Goal: Task Accomplishment & Management: Manage account settings

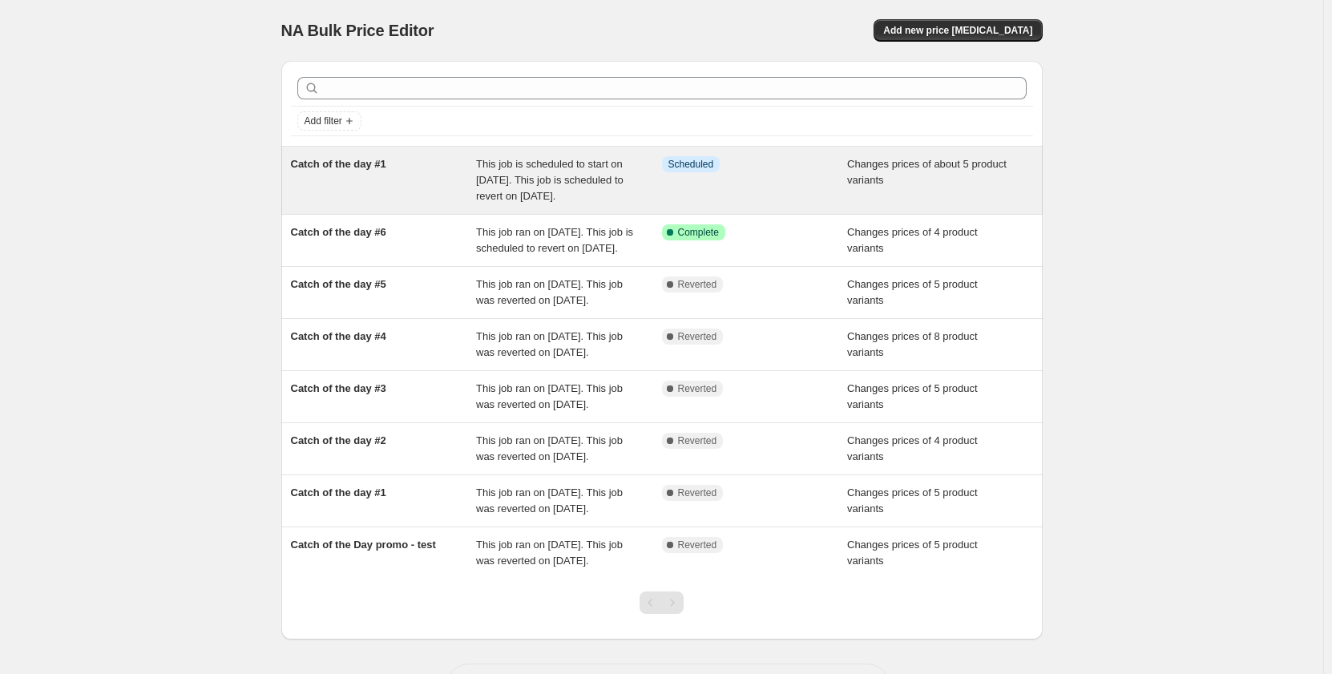
click at [327, 170] on span "Catch of the day #1" at bounding box center [338, 164] width 95 height 12
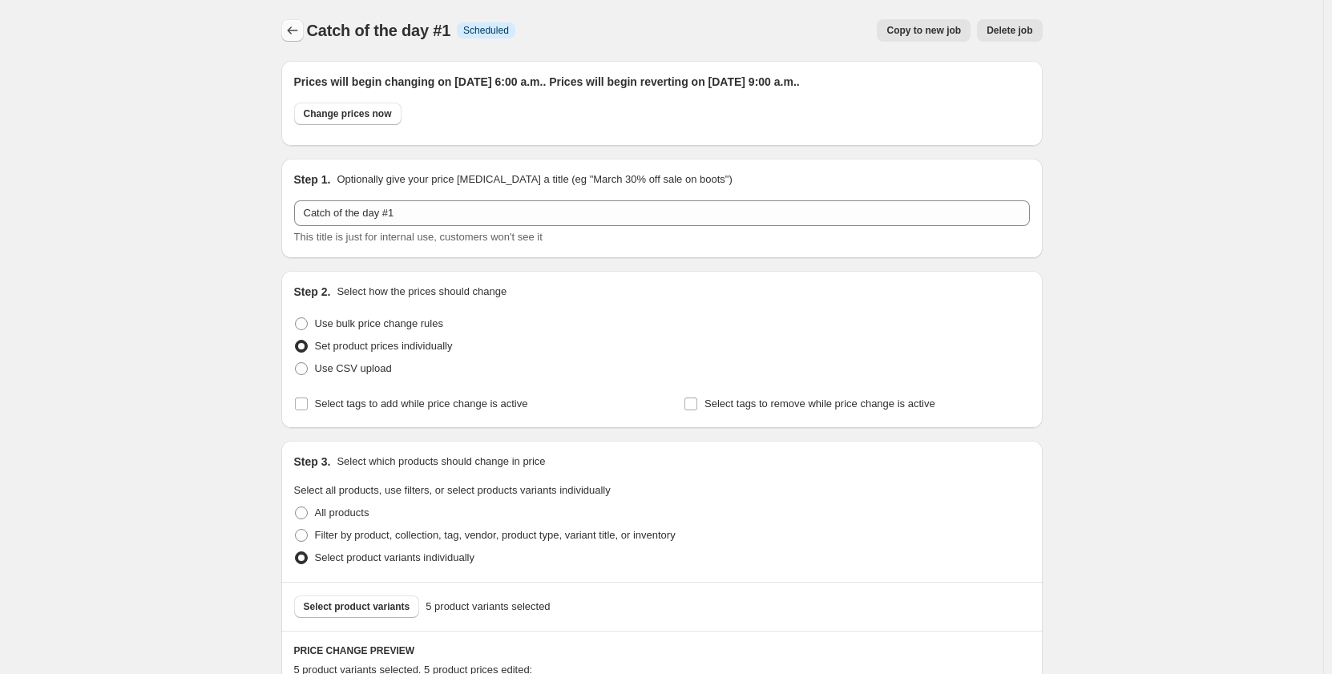
click at [295, 32] on icon "Price change jobs" at bounding box center [293, 30] width 16 height 16
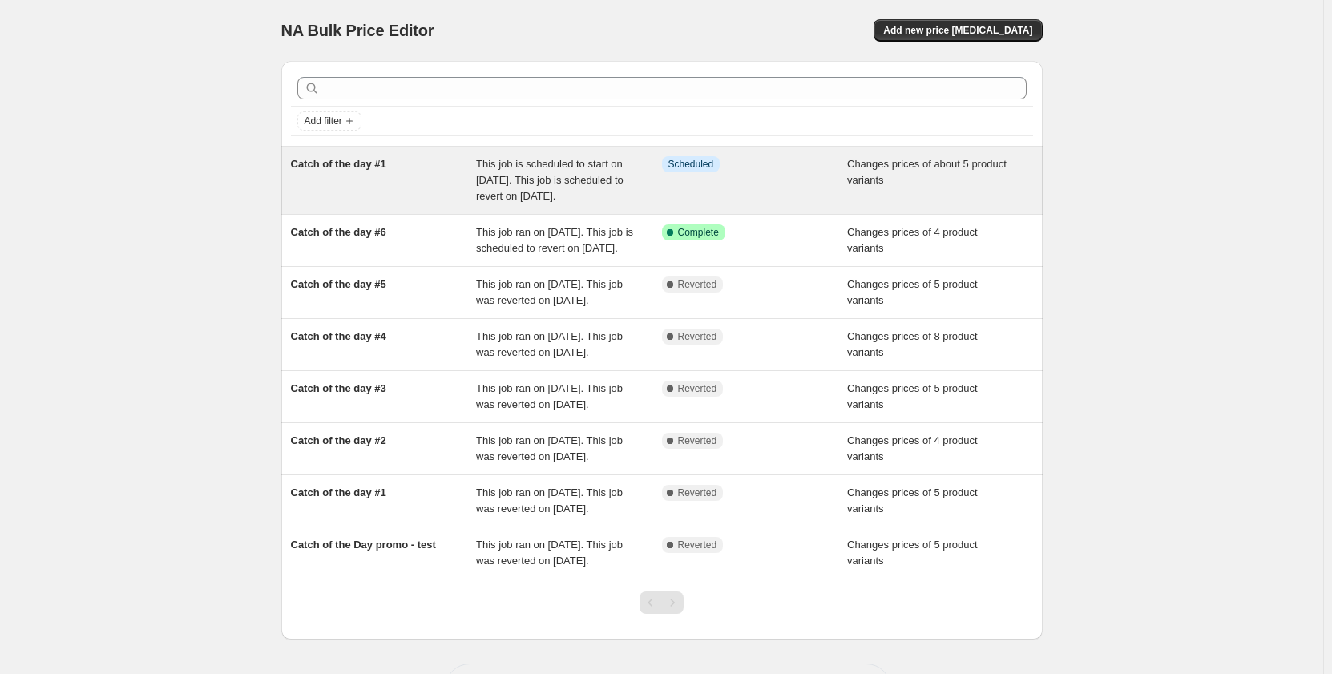
click at [342, 182] on div "Catch of the day #1" at bounding box center [384, 180] width 186 height 48
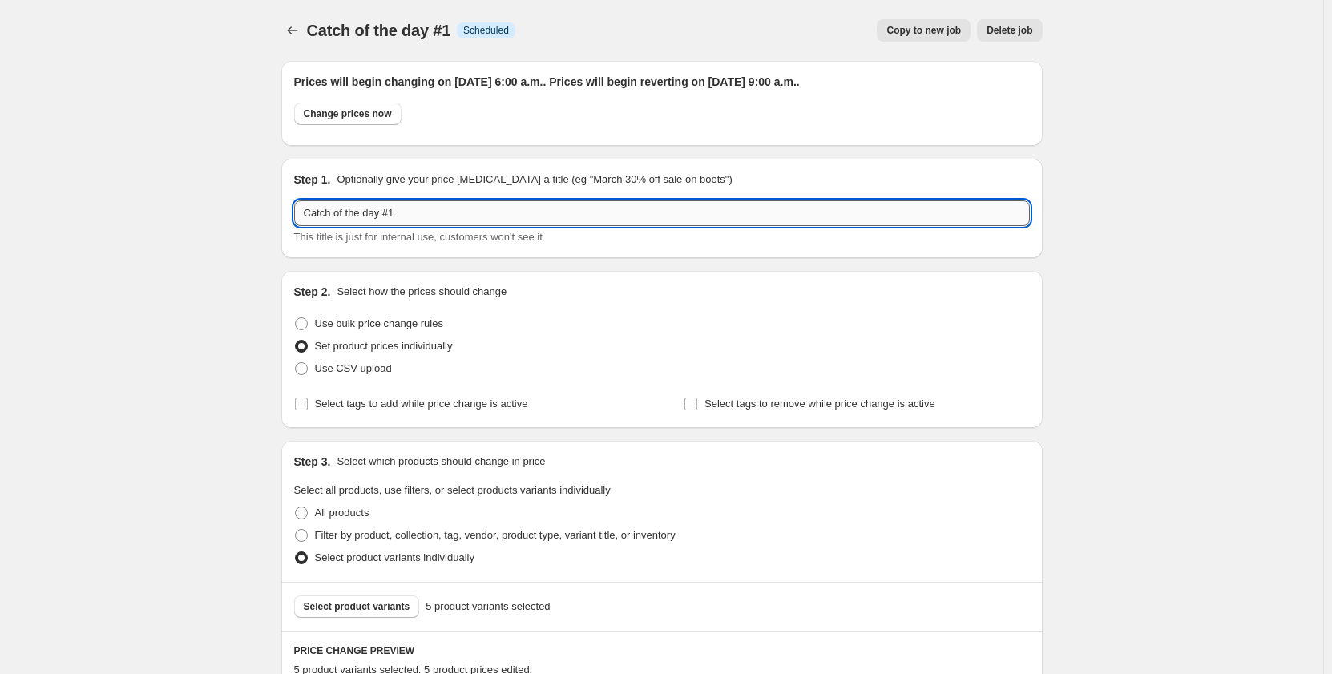
click at [399, 208] on input "Catch of the day #1" at bounding box center [662, 213] width 736 height 26
click at [290, 32] on button "Price change jobs" at bounding box center [292, 30] width 22 height 22
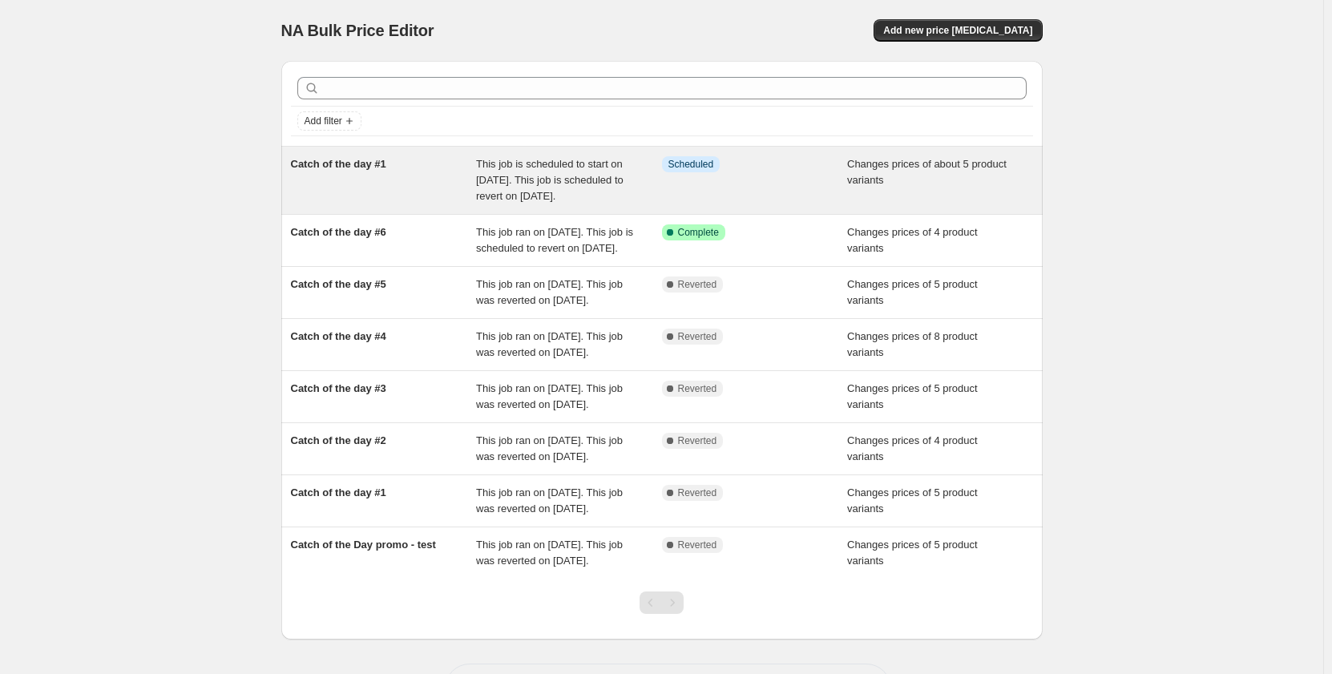
click at [452, 180] on div "Catch of the day #1" at bounding box center [384, 180] width 186 height 48
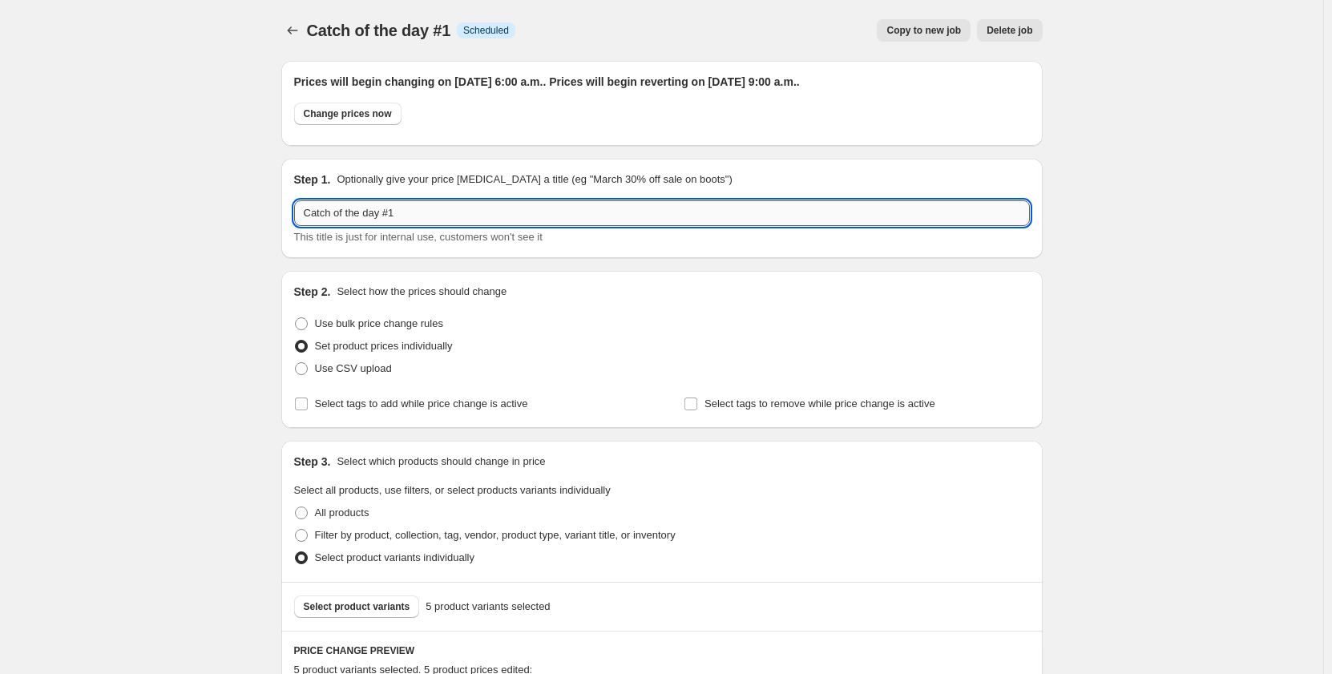
click at [413, 214] on input "Catch of the day #1" at bounding box center [662, 213] width 736 height 26
type input "Catch of the day #7"
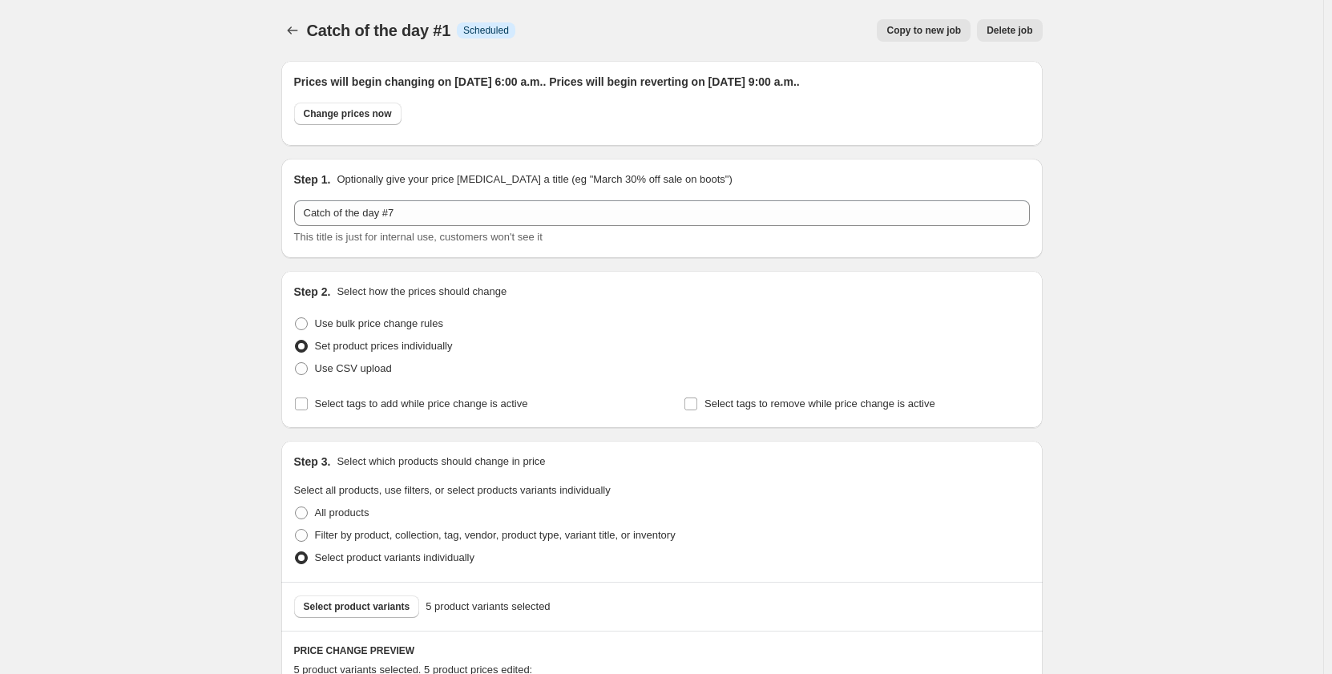
click at [592, 34] on div "Copy to new job Delete job" at bounding box center [785, 30] width 515 height 22
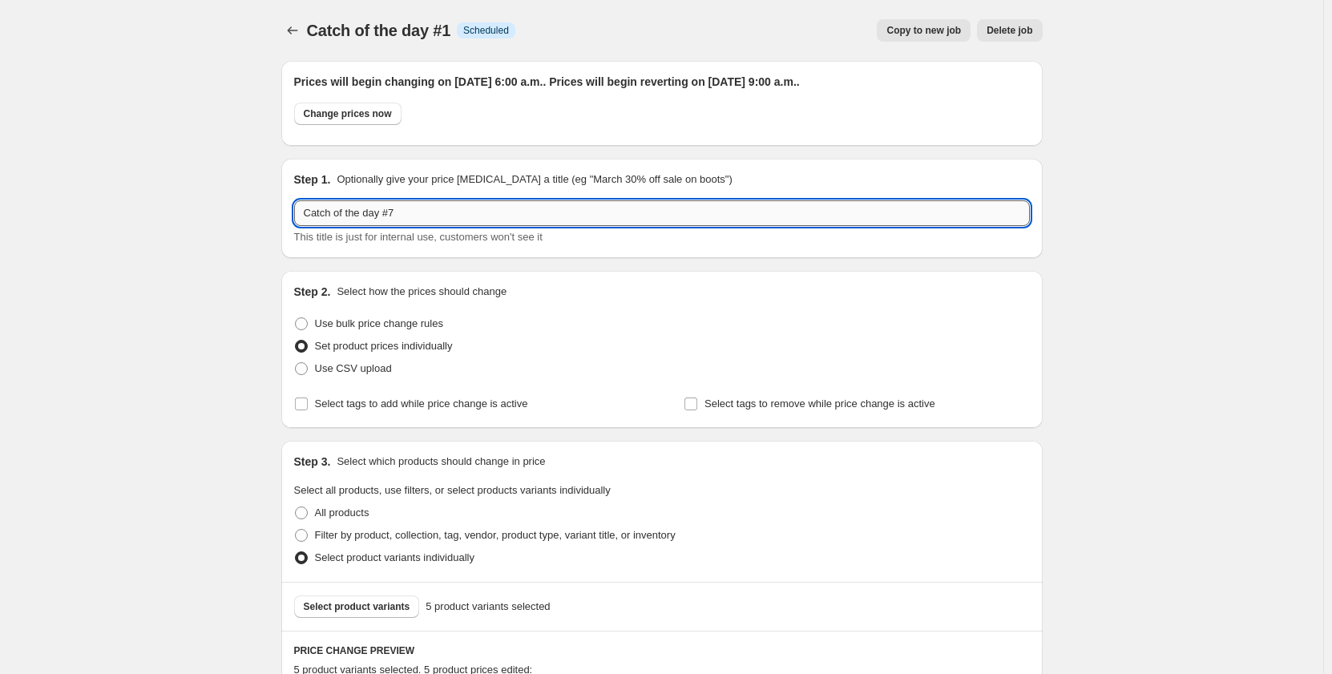
click at [550, 208] on input "Catch of the day #7" at bounding box center [662, 213] width 736 height 26
drag, startPoint x: 1085, startPoint y: 283, endPoint x: 739, endPoint y: 190, distance: 357.8
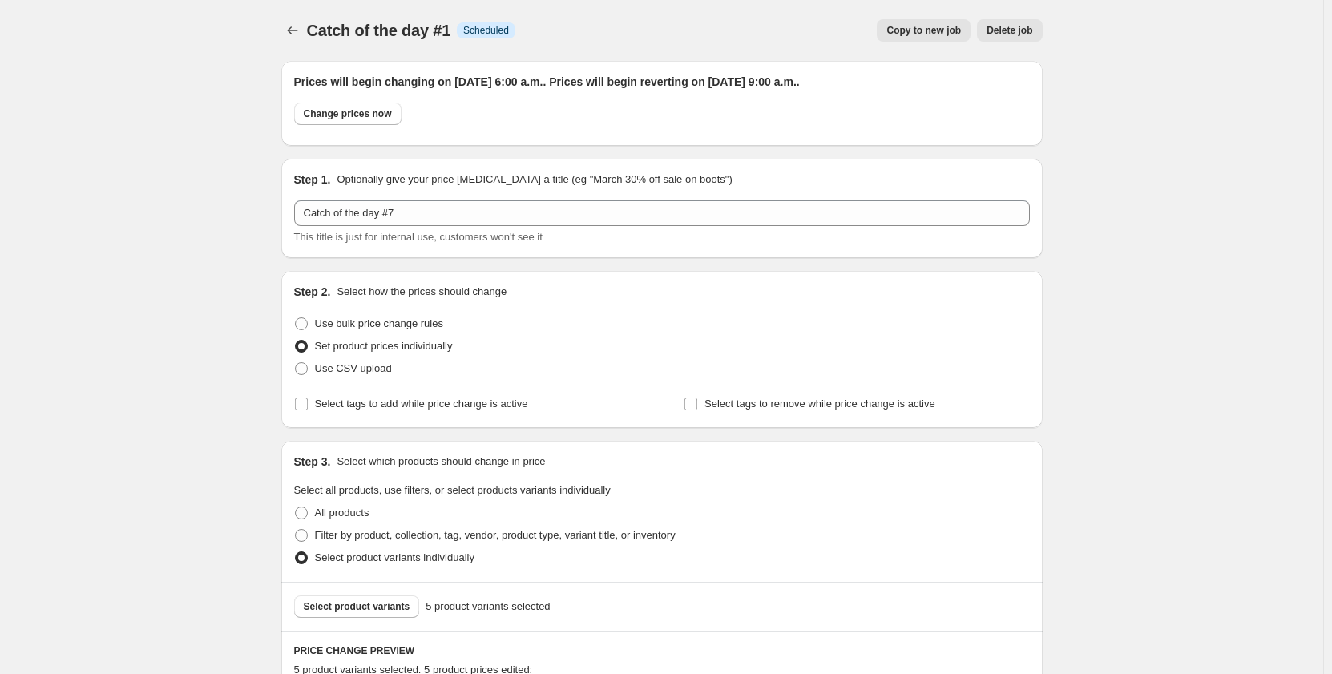
click at [296, 27] on icon "Price change jobs" at bounding box center [293, 30] width 16 height 16
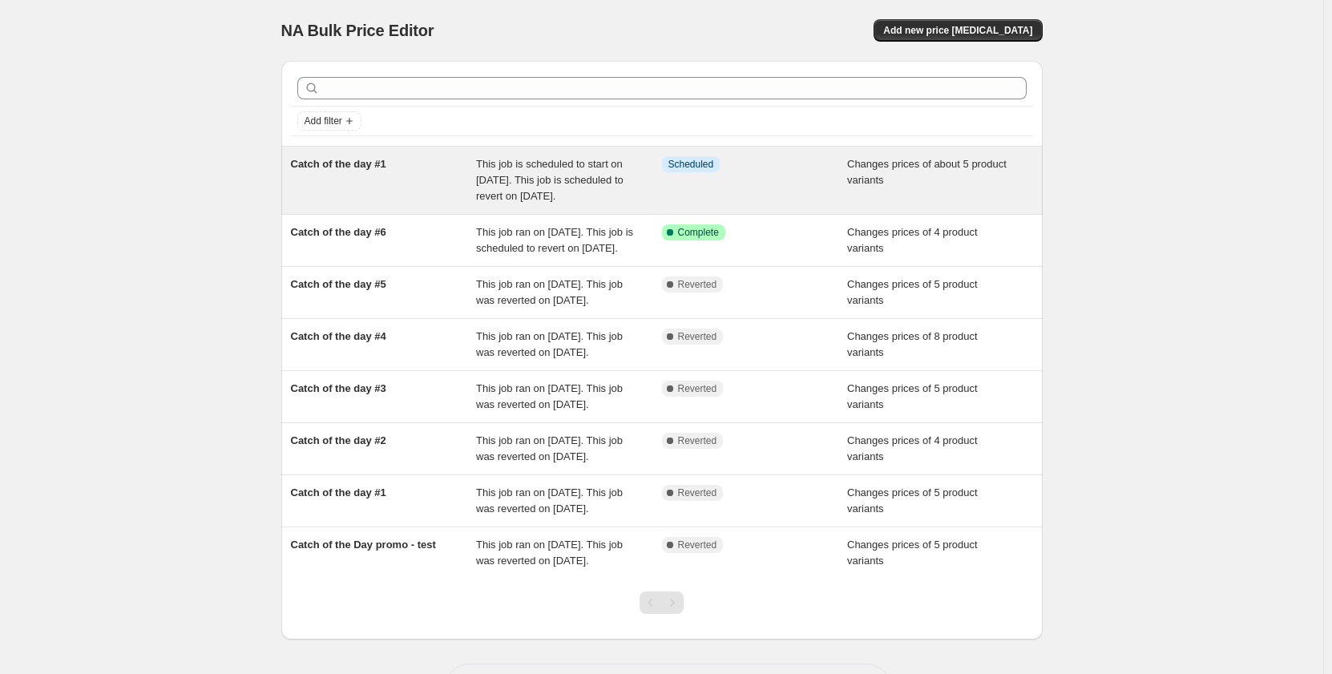
click at [360, 172] on div "Catch of the day #1" at bounding box center [384, 180] width 186 height 48
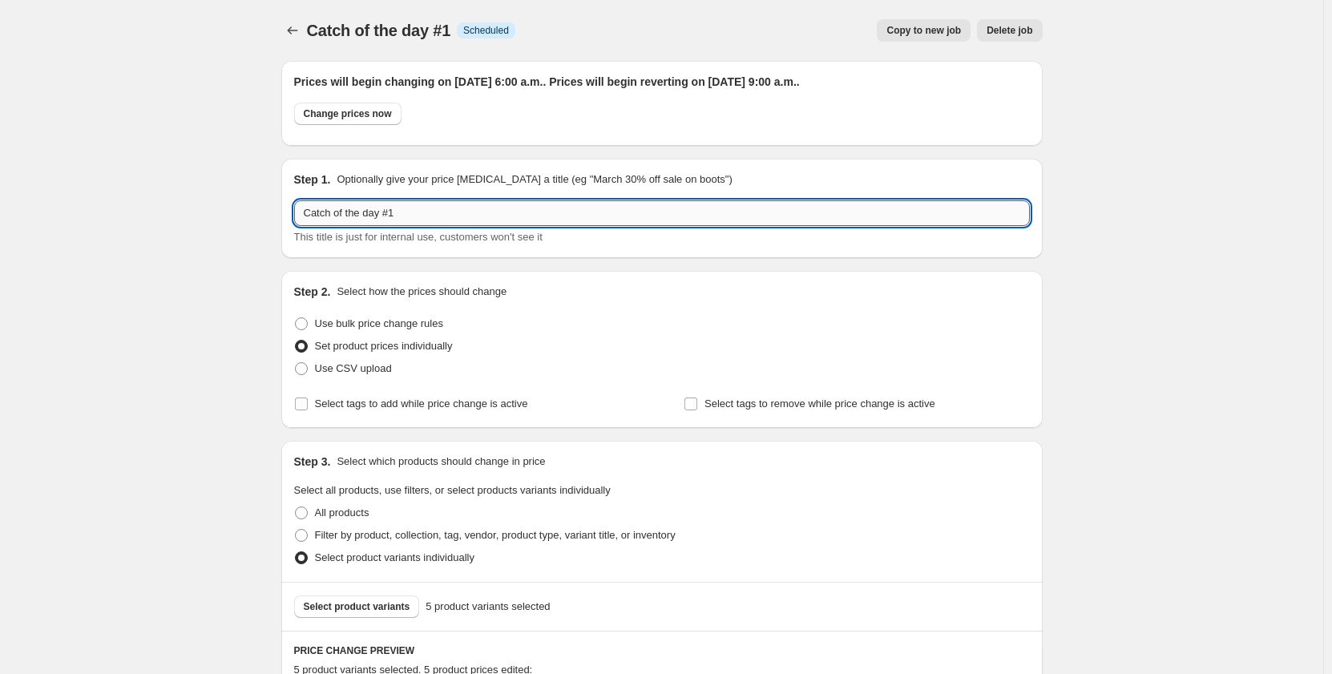
click at [422, 211] on input "Catch of the day #1" at bounding box center [662, 213] width 736 height 26
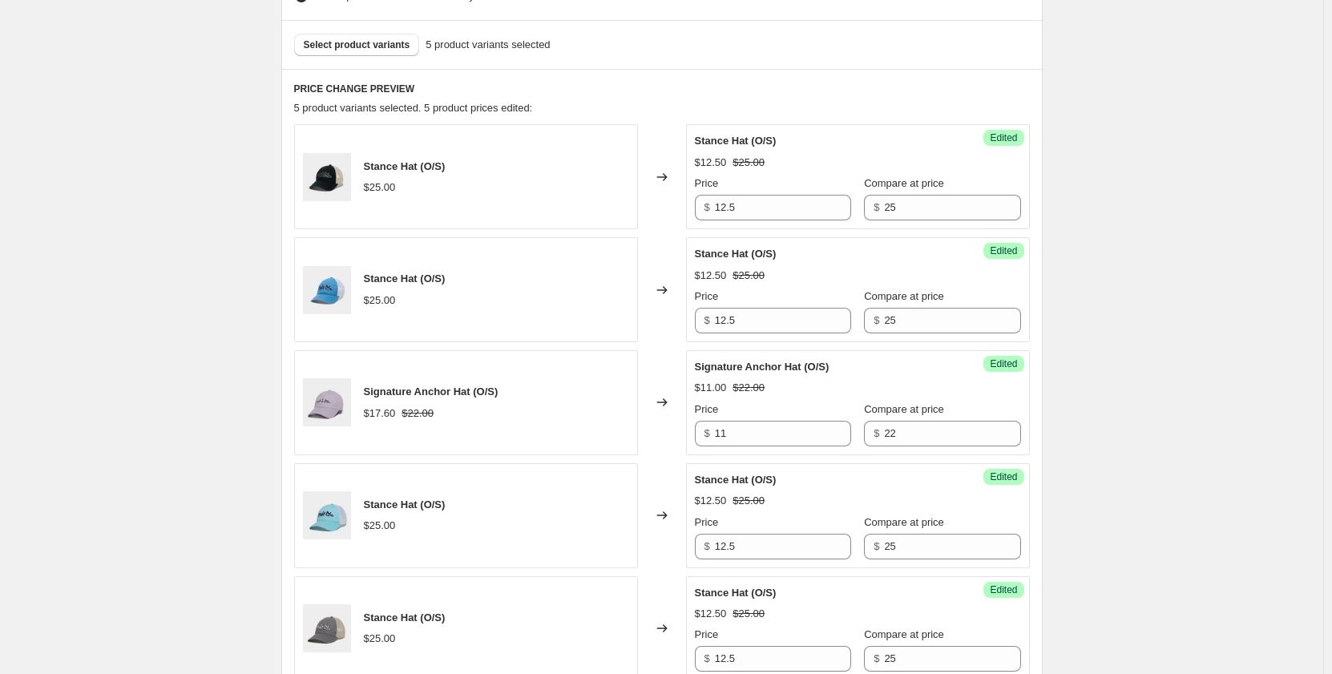
scroll to position [1122, 0]
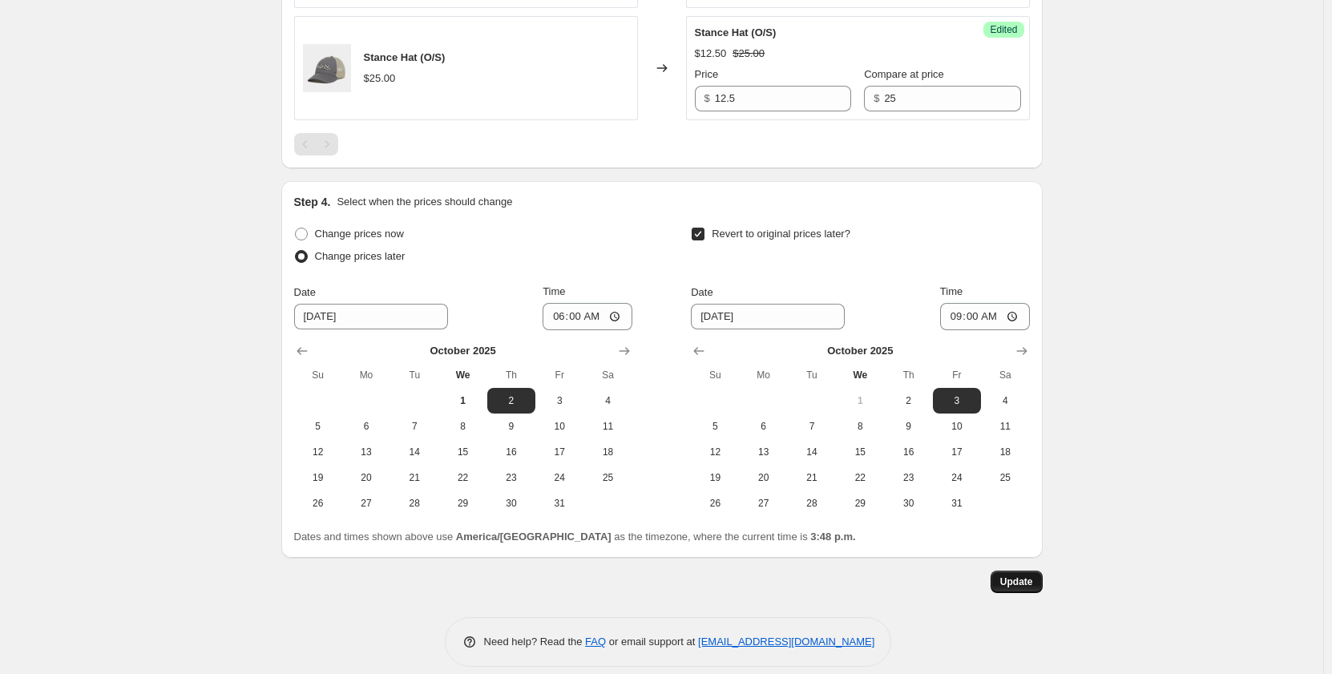
click at [1011, 579] on span "Update" at bounding box center [1017, 582] width 33 height 13
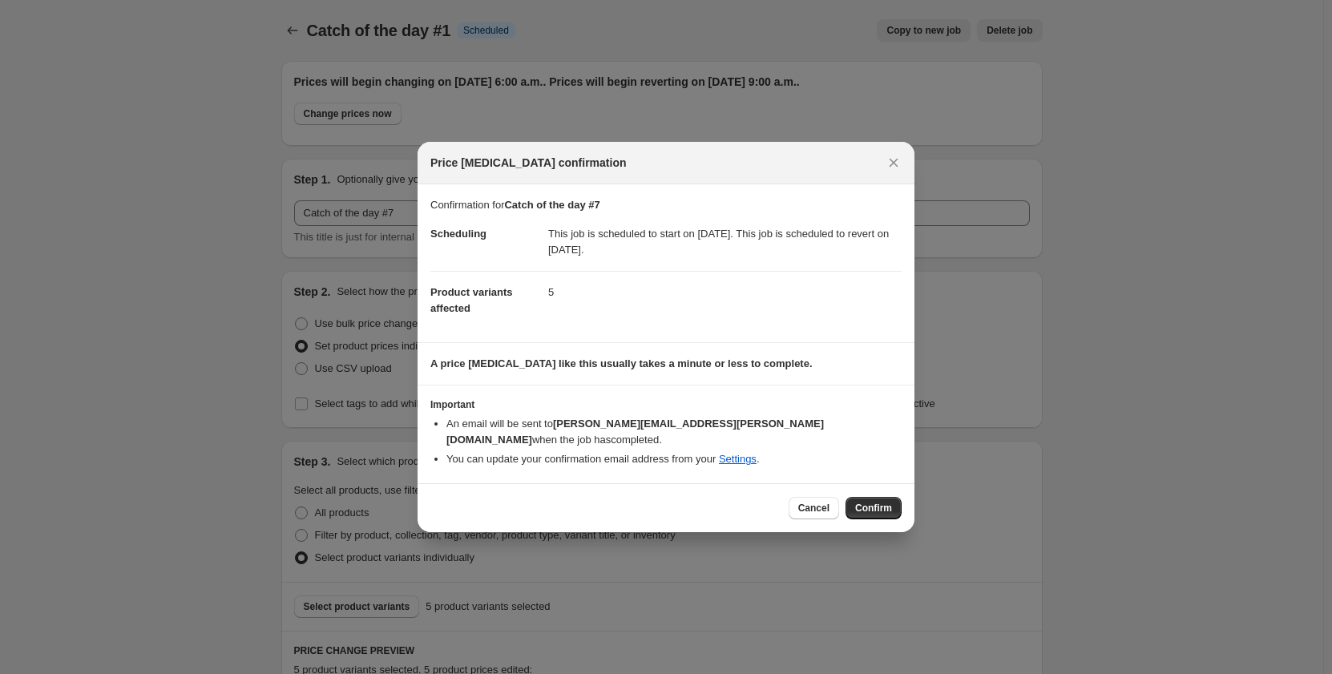
scroll to position [0, 0]
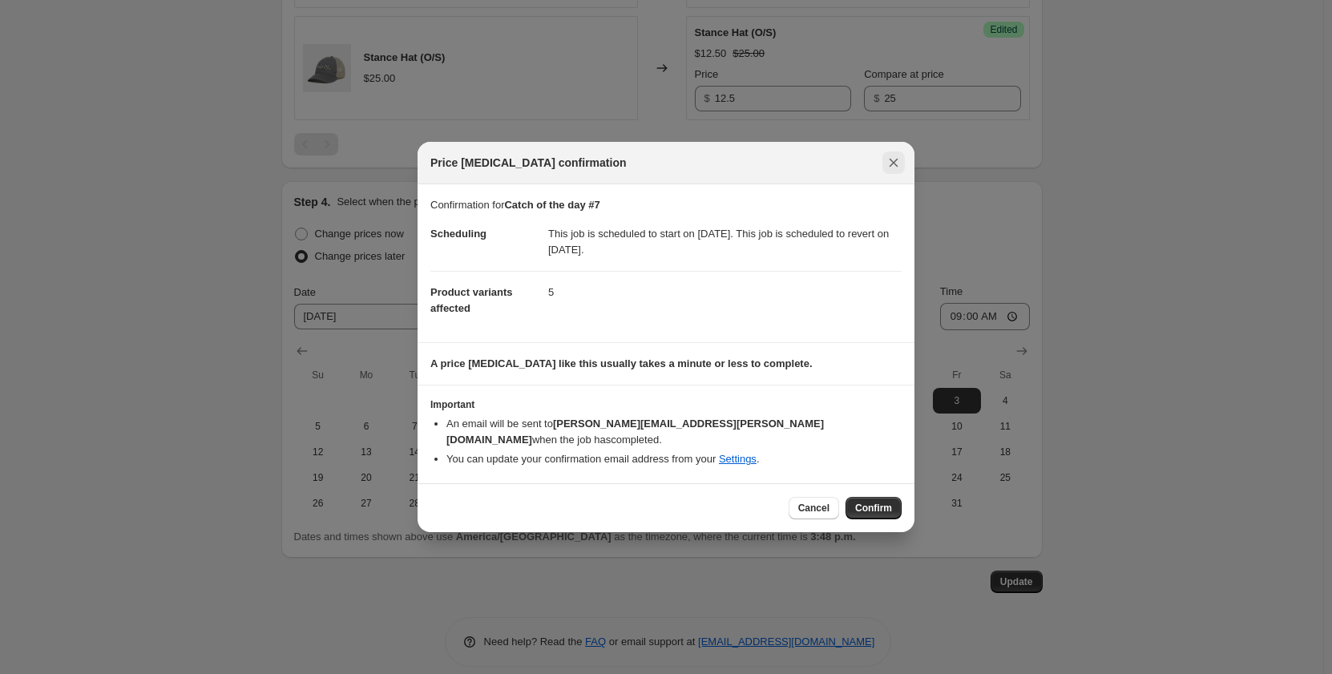
click at [887, 171] on icon "Close" at bounding box center [894, 163] width 16 height 16
type input "Catch of the day #1"
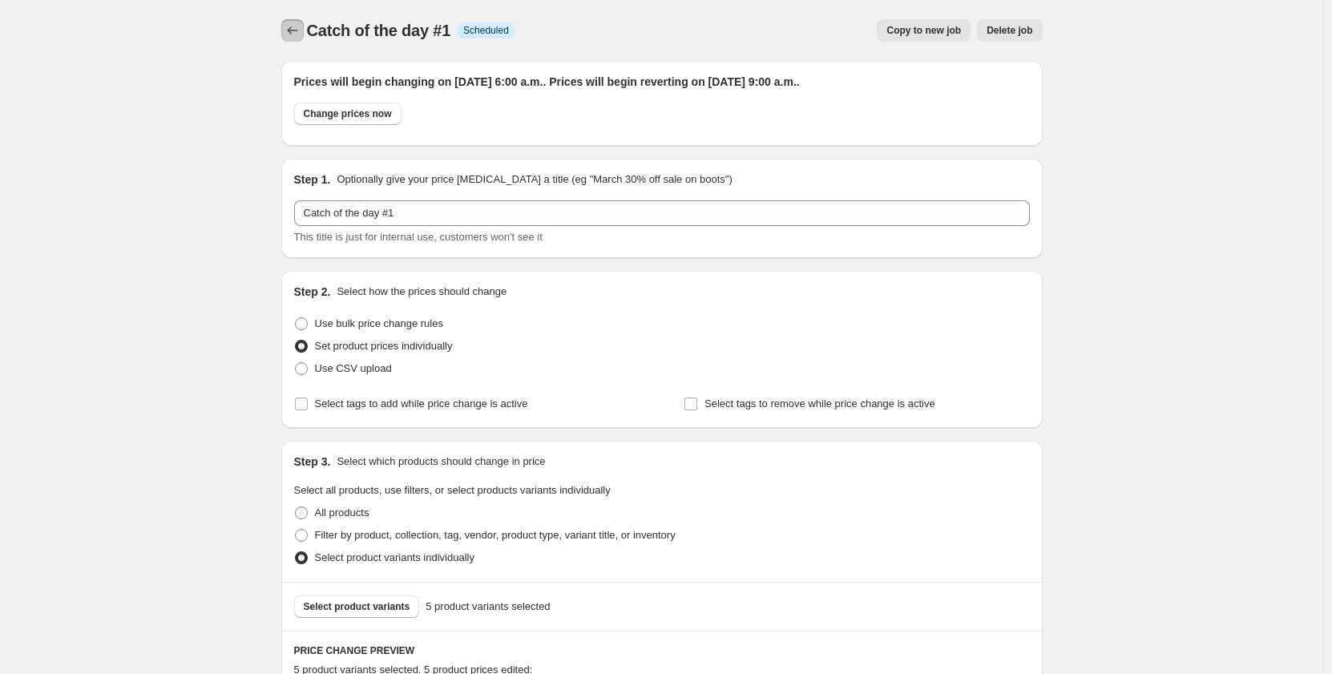
click at [295, 24] on icon "Price change jobs" at bounding box center [293, 30] width 16 height 16
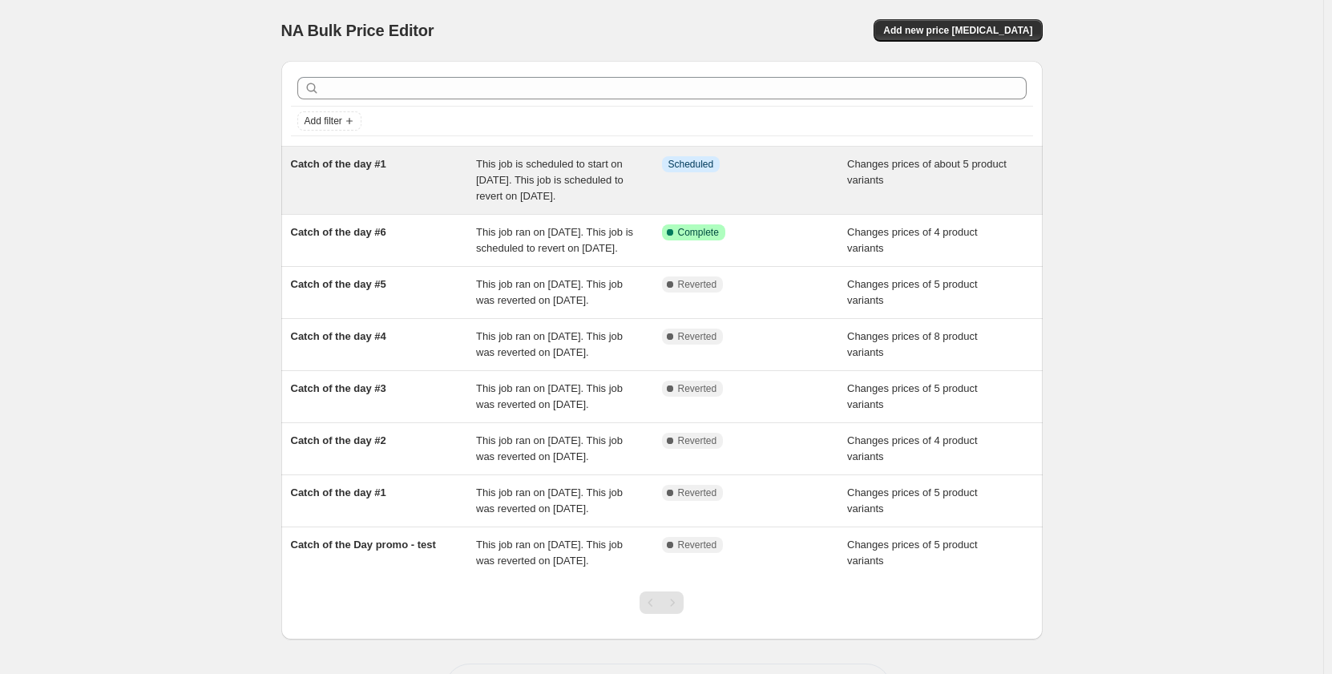
click at [358, 182] on div "Catch of the day #1" at bounding box center [384, 180] width 186 height 48
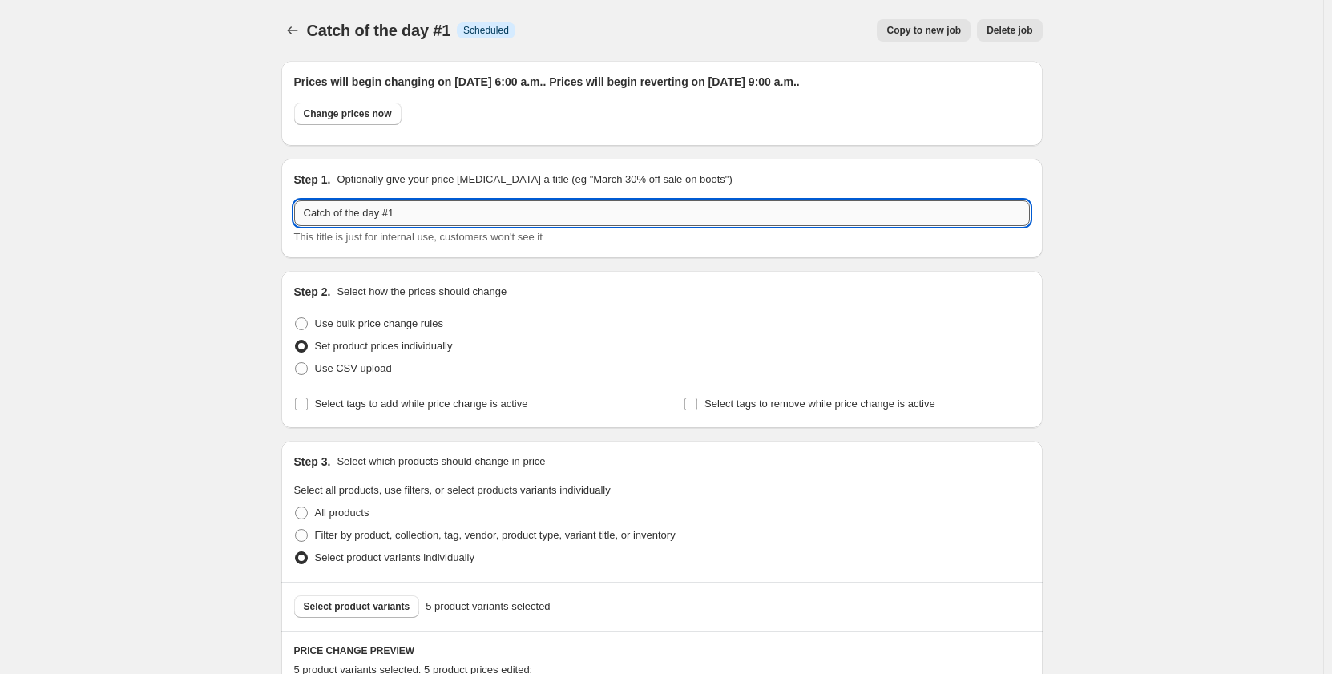
click at [418, 212] on input "Catch of the day #1" at bounding box center [662, 213] width 736 height 26
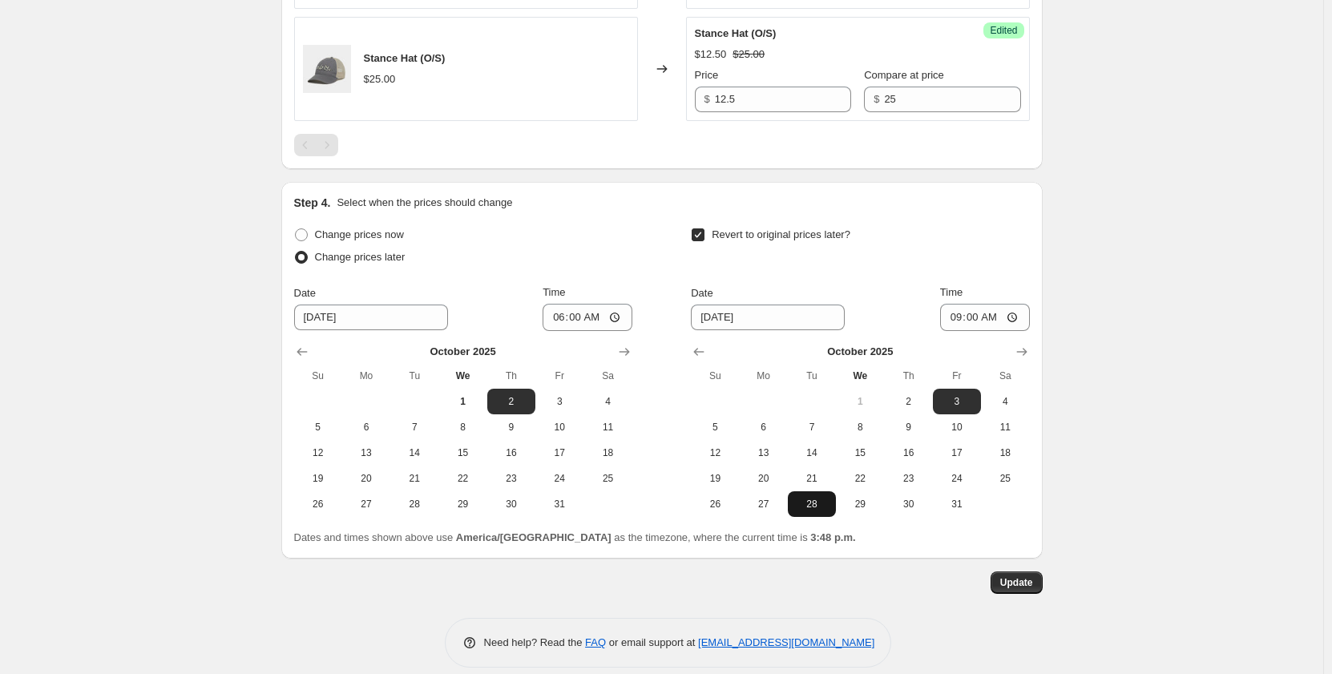
scroll to position [1122, 0]
type input "Catch of the day #7"
click at [1018, 574] on button "Update" at bounding box center [1017, 582] width 52 height 22
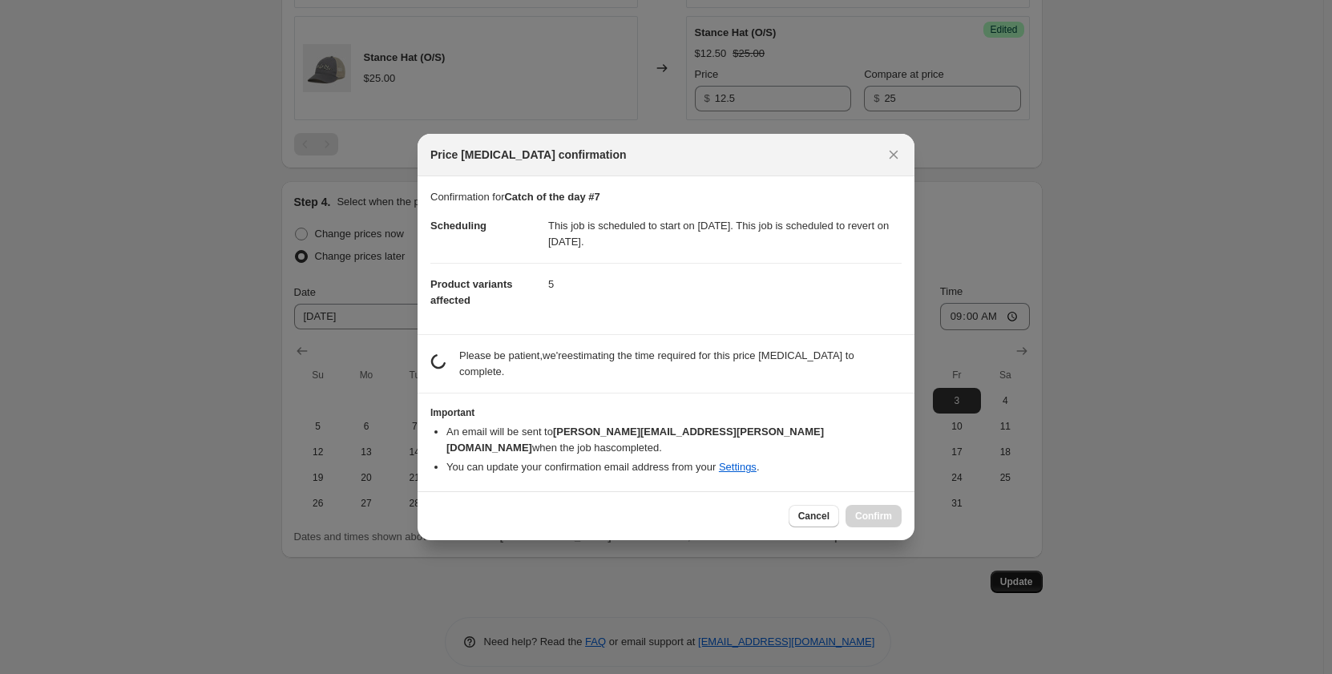
scroll to position [0, 0]
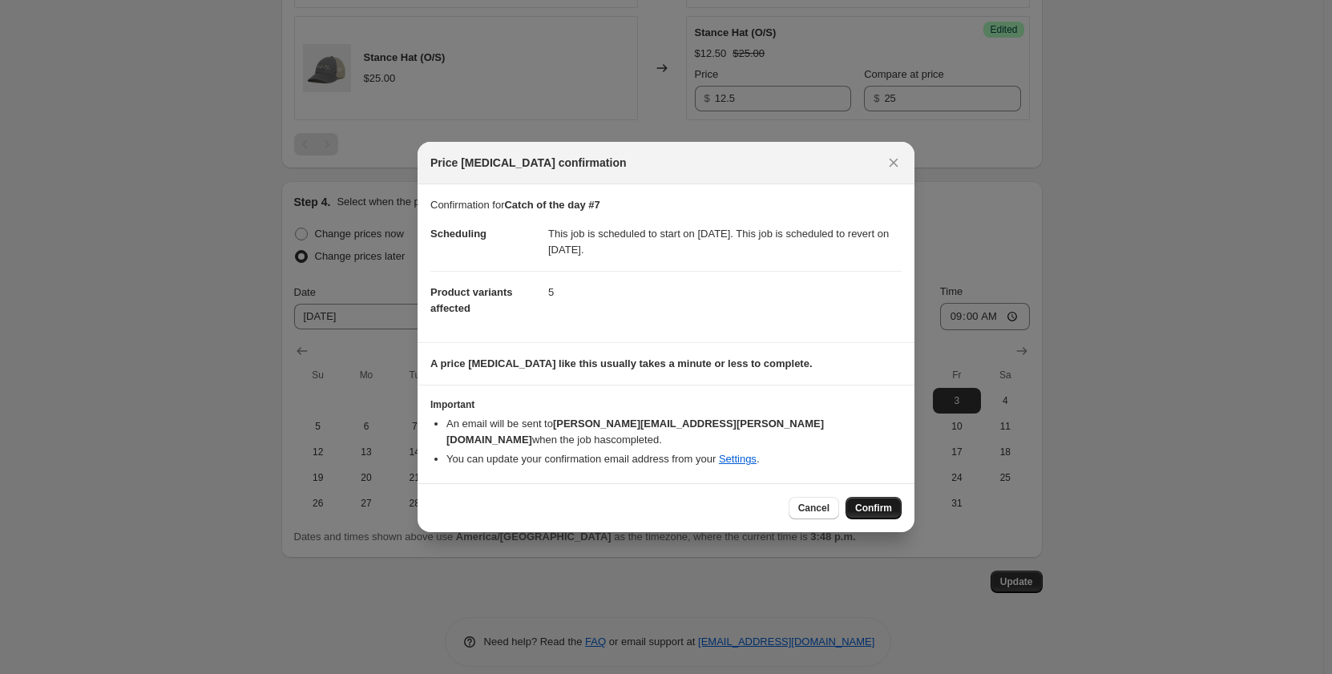
click at [878, 502] on span "Confirm" at bounding box center [873, 508] width 37 height 13
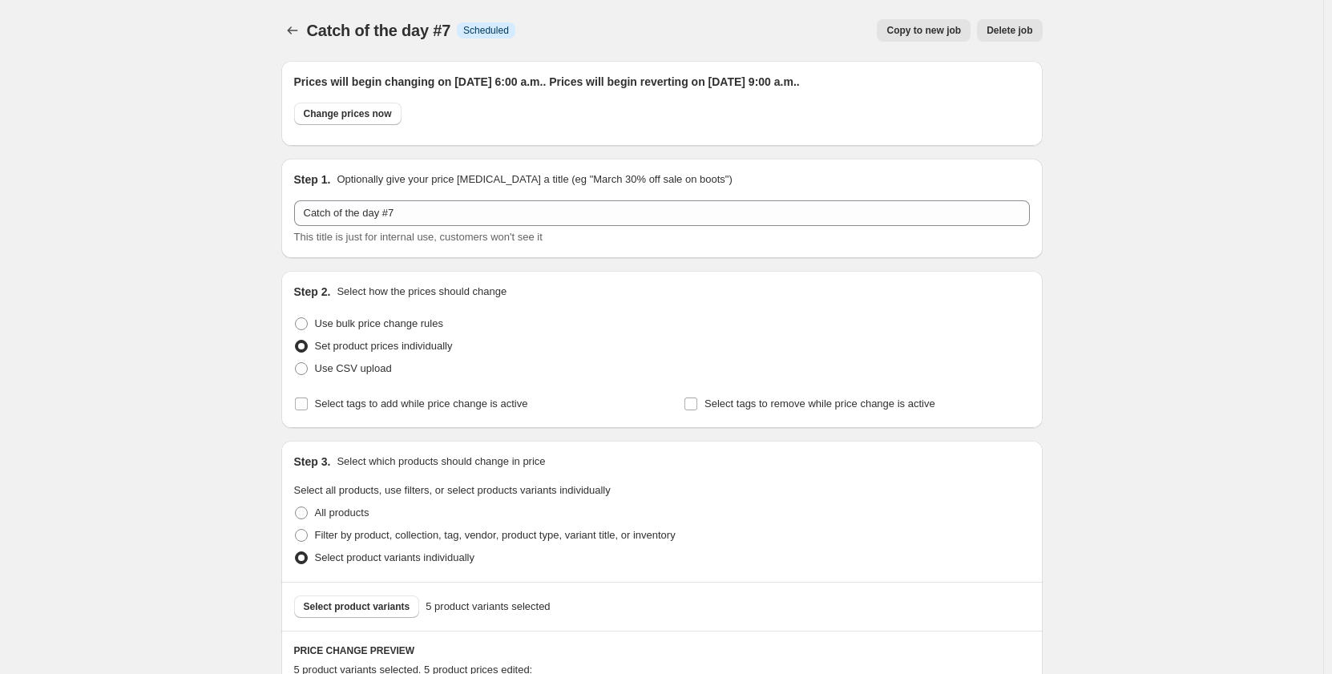
click at [298, 42] on div "Catch of the day #7. This page is ready Catch of the day #7 Info Scheduled Copy…" at bounding box center [662, 30] width 762 height 61
click at [299, 26] on icon "Price change jobs" at bounding box center [293, 30] width 16 height 16
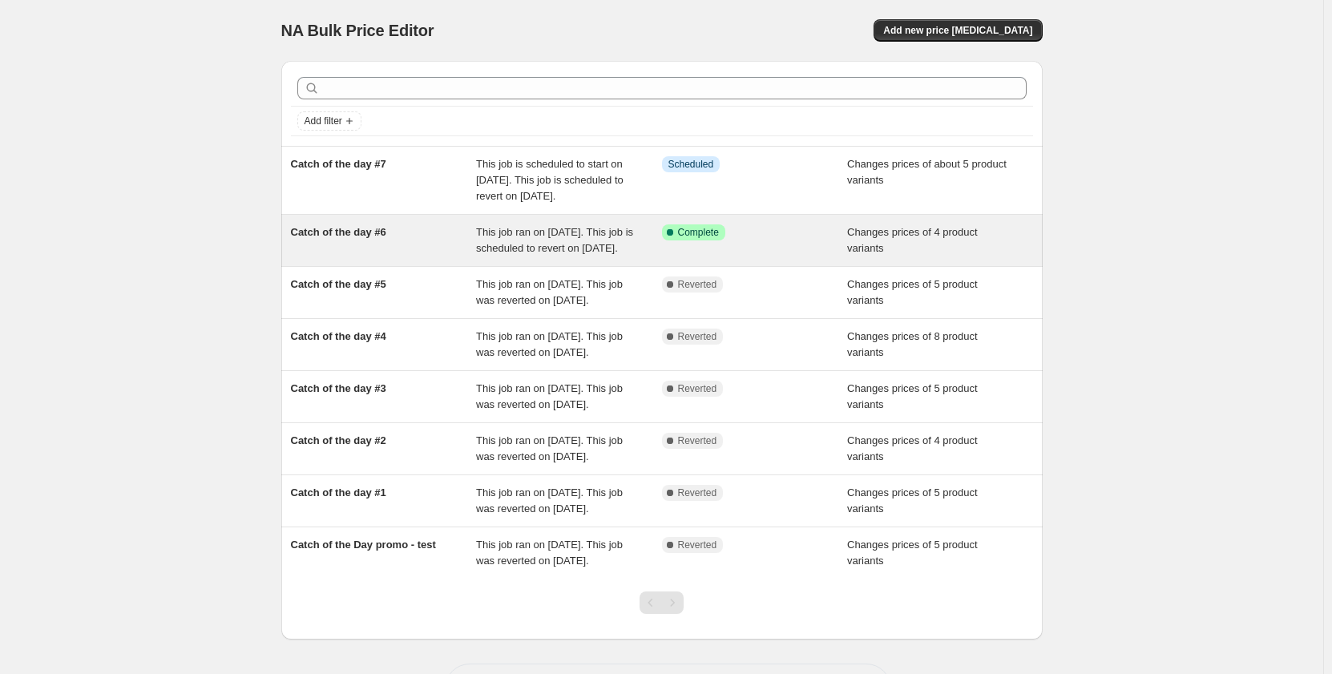
click at [384, 257] on div "Catch of the day #6" at bounding box center [384, 240] width 186 height 32
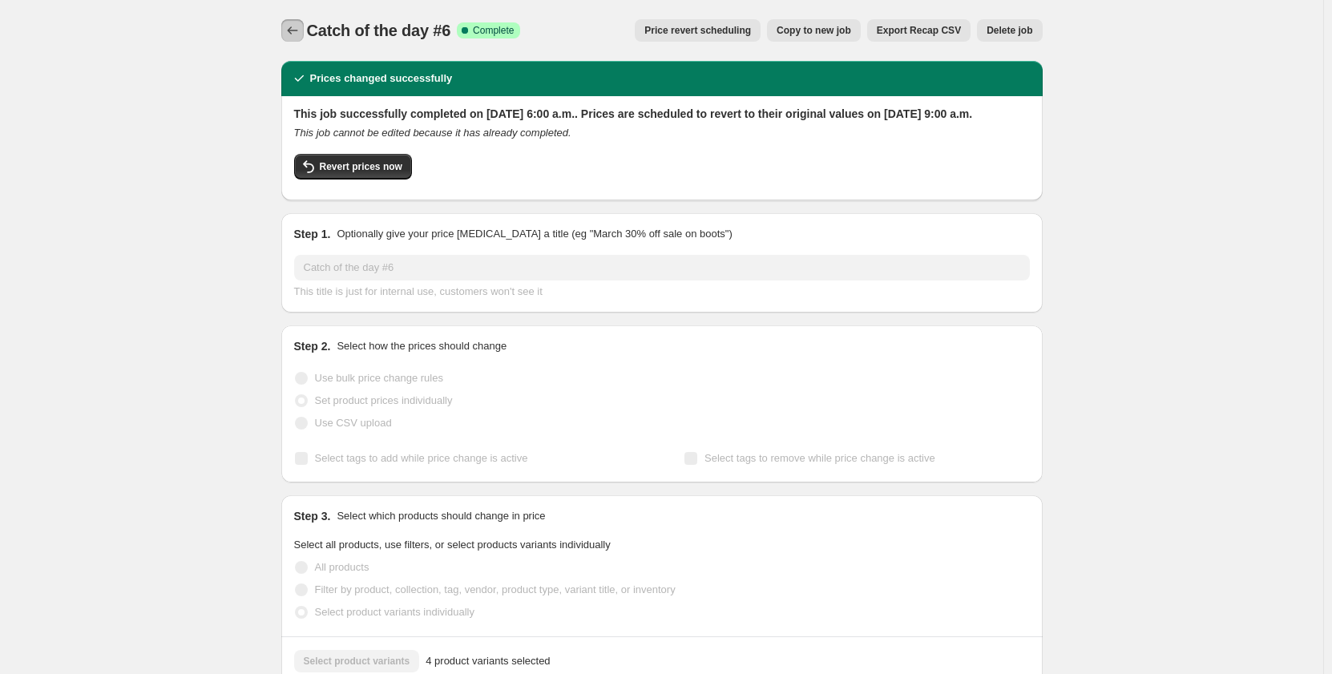
click at [303, 22] on button "Price change jobs" at bounding box center [292, 30] width 22 height 22
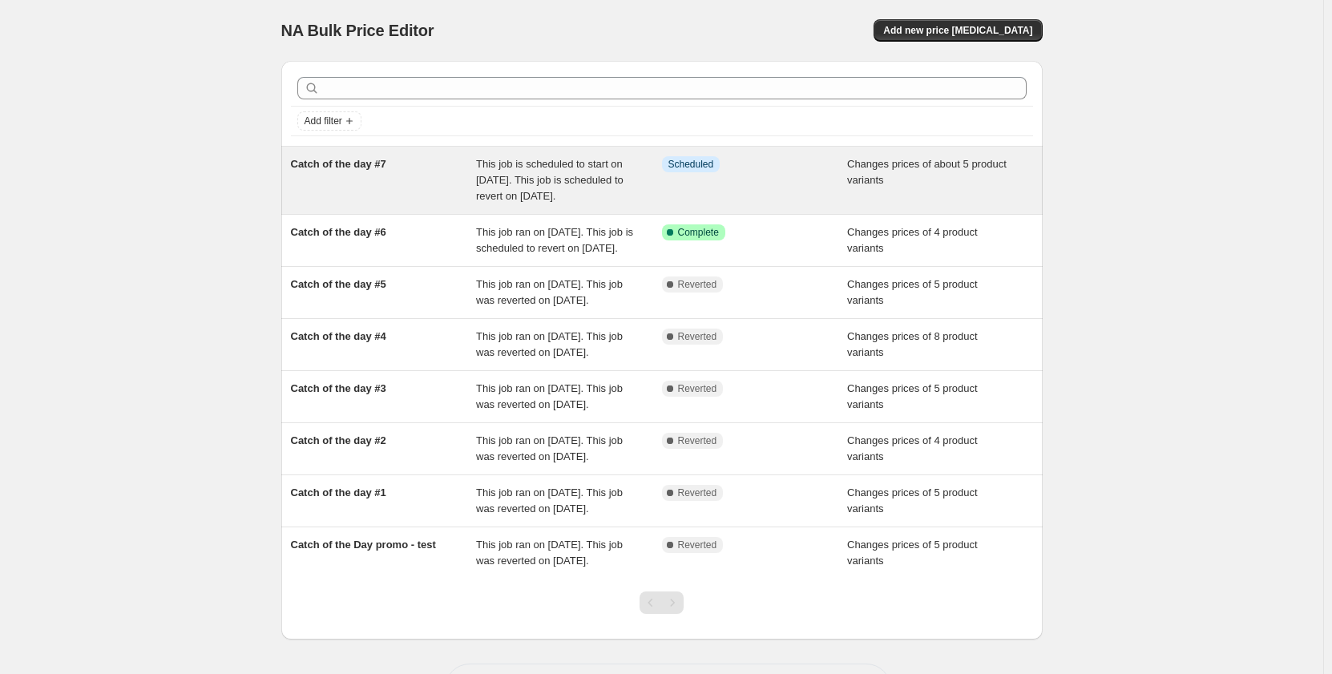
click at [317, 162] on span "Catch of the day #7" at bounding box center [338, 164] width 95 height 12
